Goal: Use online tool/utility: Utilize a website feature to perform a specific function

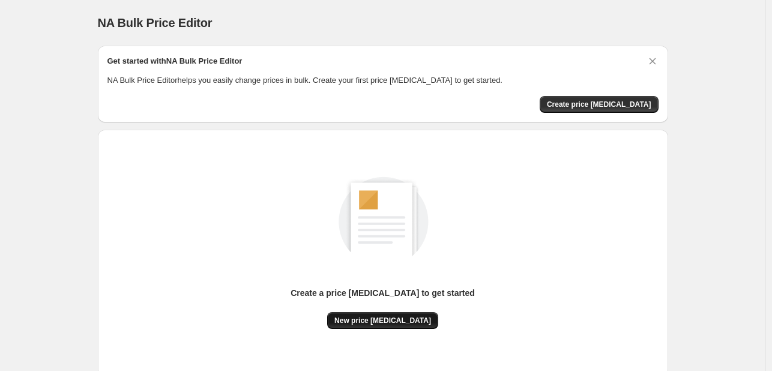
click at [388, 318] on span "New price [MEDICAL_DATA]" at bounding box center [382, 321] width 97 height 10
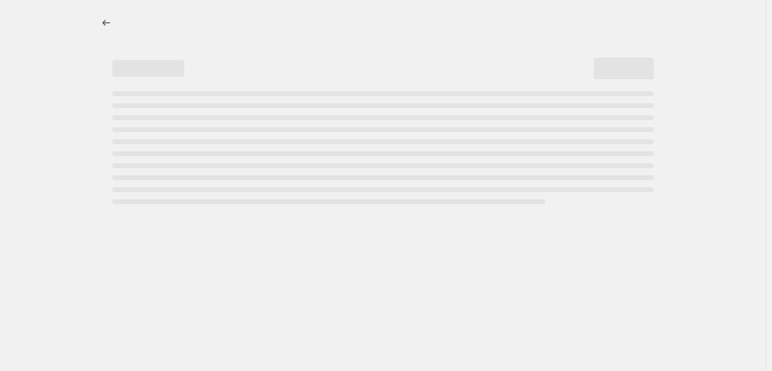
select select "percentage"
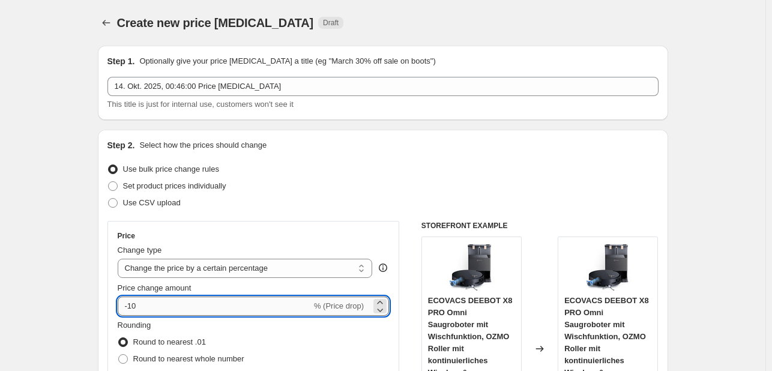
click at [185, 304] on input "-10" at bounding box center [215, 305] width 194 height 19
type input "-1"
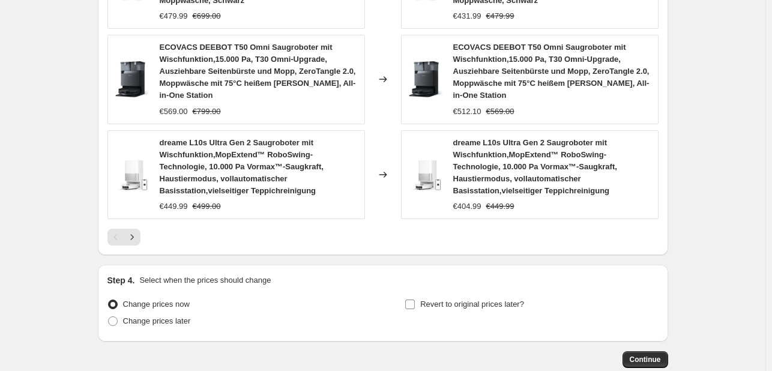
scroll to position [1015, 0]
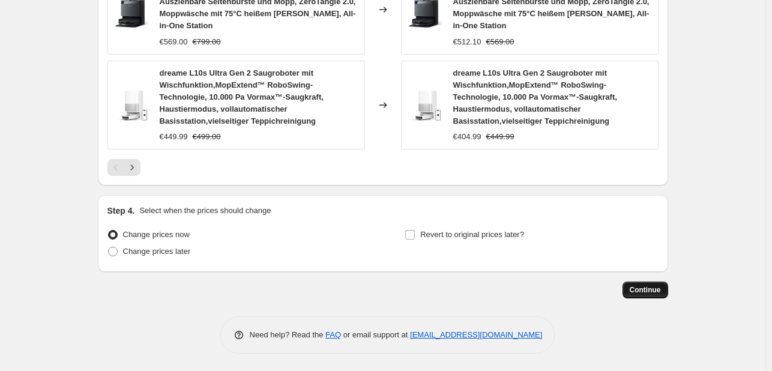
type input "-30"
click at [630, 287] on button "Continue" at bounding box center [645, 289] width 46 height 17
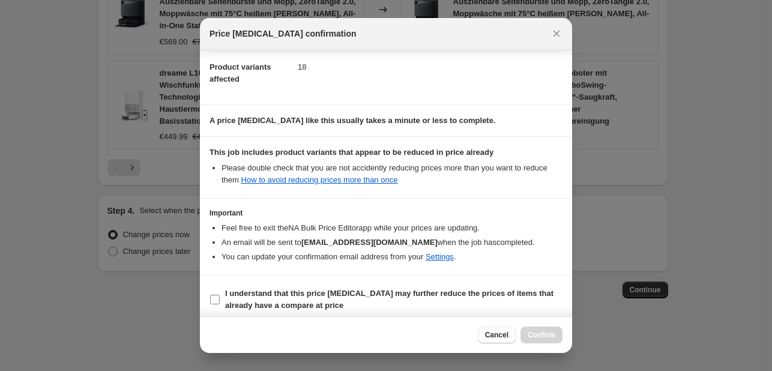
scroll to position [133, 0]
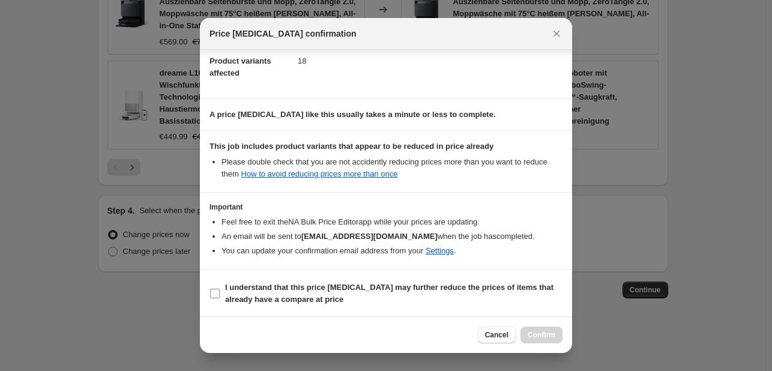
click at [330, 286] on b "I understand that this price [MEDICAL_DATA] may further reduce the prices of it…" at bounding box center [389, 293] width 328 height 21
click at [220, 289] on input "I understand that this price [MEDICAL_DATA] may further reduce the prices of it…" at bounding box center [215, 294] width 10 height 10
checkbox input "true"
click at [550, 335] on span "Confirm" at bounding box center [542, 335] width 28 height 10
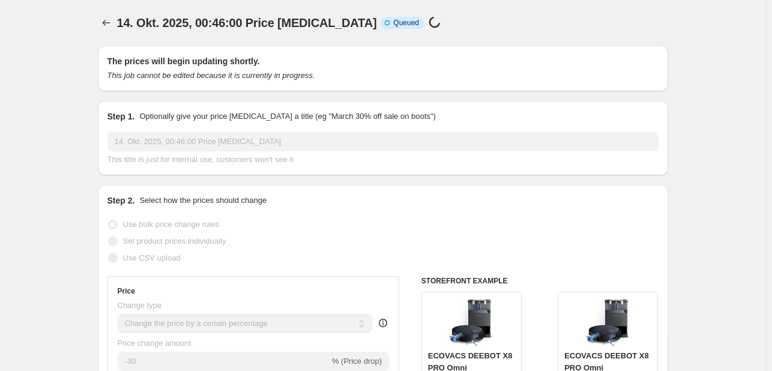
scroll to position [1015, 0]
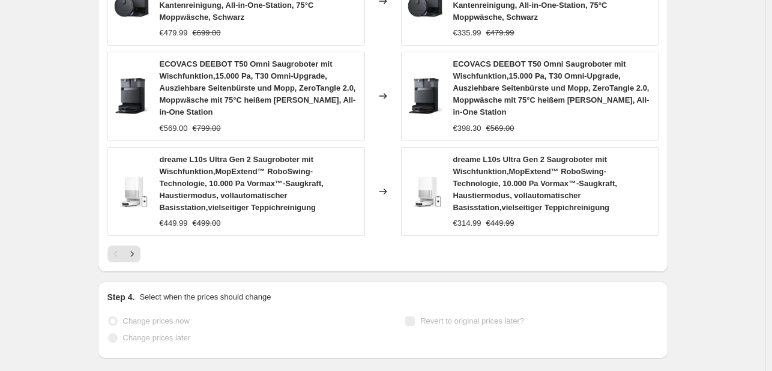
select select "percentage"
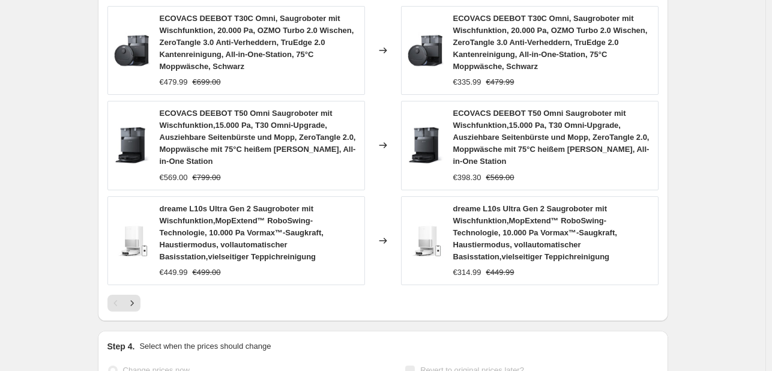
scroll to position [0, 0]
